Goal: Find specific page/section: Find specific page/section

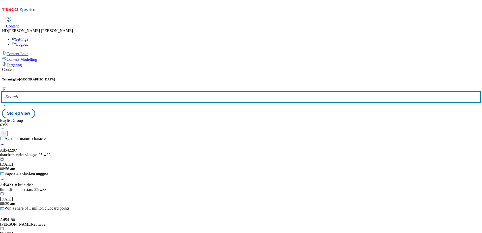
click at [112, 92] on input "text" at bounding box center [241, 97] width 478 height 10
paste input "gm-offers"
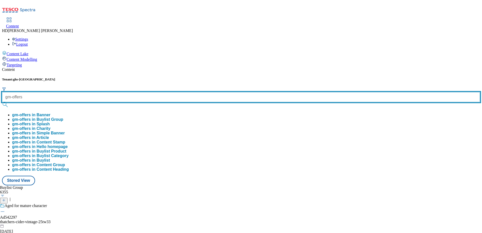
type input "gm-offers"
click at [2, 102] on button "submit" at bounding box center [5, 104] width 7 height 5
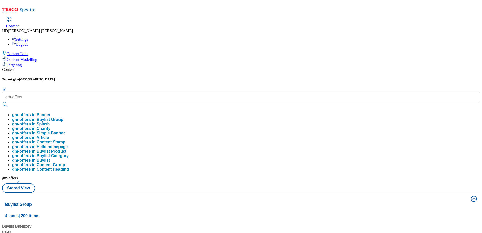
click at [218, 77] on div "Tenant: ghs-uk gm-offers gm-offers in Banner gm-offers in Buylist Group gm-offe…" at bounding box center [241, 134] width 478 height 115
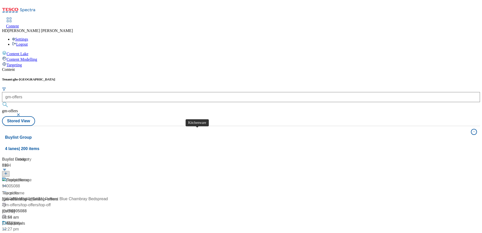
scroll to position [444, 0]
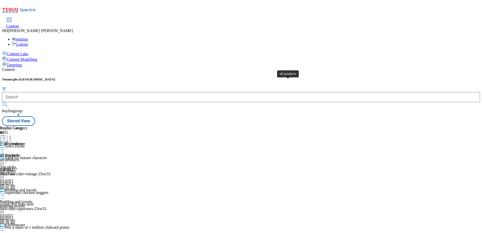
click at [23, 141] on div "all products" at bounding box center [14, 143] width 19 height 5
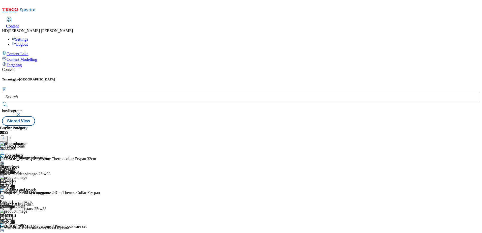
click at [5, 158] on icon at bounding box center [2, 160] width 5 height 5
click at [44, 201] on div "all products Edit Copy Move Reporting Preview Un-preview Open Preview Url Publi…" at bounding box center [22, 203] width 44 height 101
